Goal: Transaction & Acquisition: Download file/media

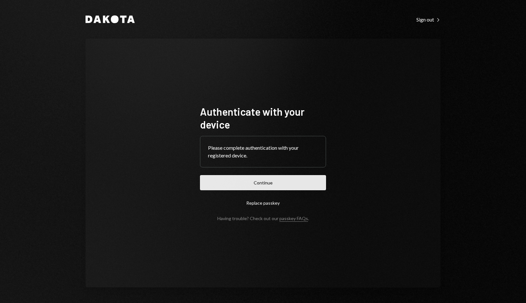
click at [259, 188] on button "Continue" at bounding box center [263, 182] width 126 height 15
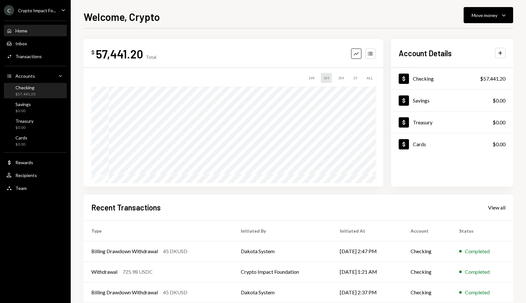
click at [32, 89] on div "Checking" at bounding box center [25, 87] width 20 height 5
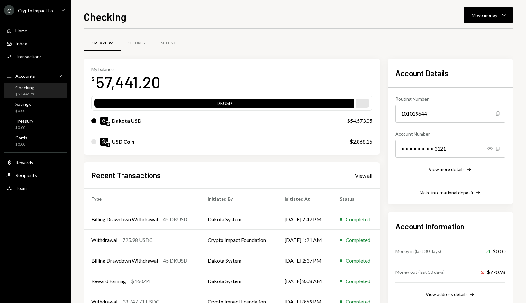
click at [44, 12] on div "Crypto Impact Fo..." at bounding box center [37, 10] width 38 height 5
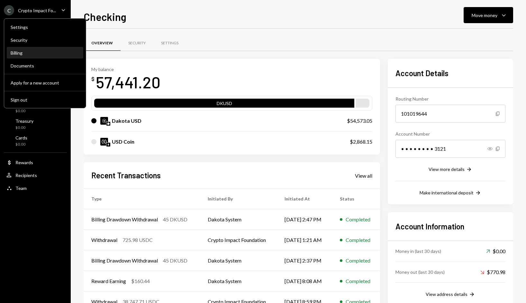
click at [34, 52] on div "Billing" at bounding box center [45, 52] width 69 height 5
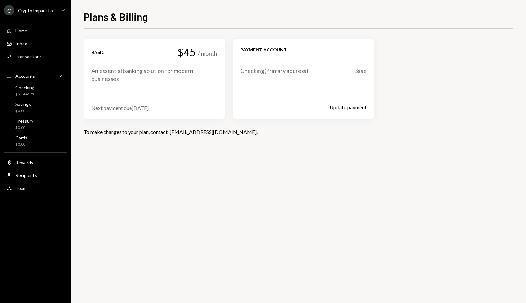
click at [59, 14] on div "C Crypto Impact Fo... Caret Down" at bounding box center [35, 10] width 71 height 10
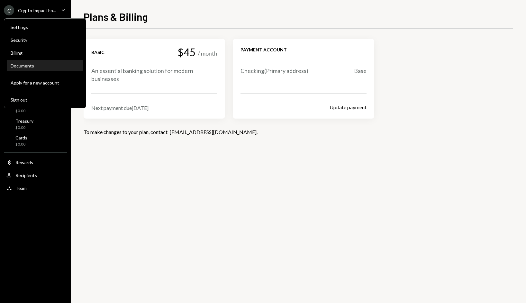
click at [37, 68] on div "Documents" at bounding box center [45, 65] width 69 height 5
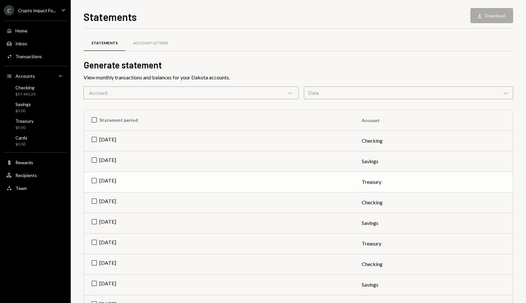
drag, startPoint x: 93, startPoint y: 140, endPoint x: 101, endPoint y: 175, distance: 36.0
click at [92, 141] on td "[DATE]" at bounding box center [219, 141] width 270 height 21
click at [90, 204] on td "[DATE]" at bounding box center [219, 202] width 270 height 21
click at [94, 263] on td "[DATE]" at bounding box center [219, 264] width 270 height 21
click at [488, 20] on button "Download Download (3)" at bounding box center [489, 15] width 49 height 15
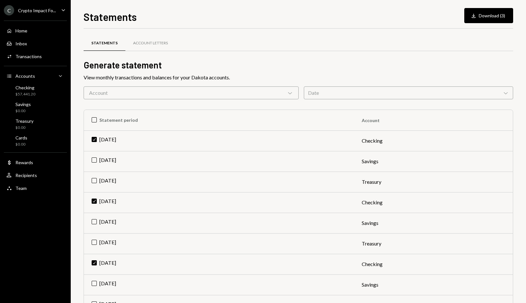
click at [436, 69] on h2 "Generate statement" at bounding box center [299, 65] width 430 height 13
